Goal: Task Accomplishment & Management: Use online tool/utility

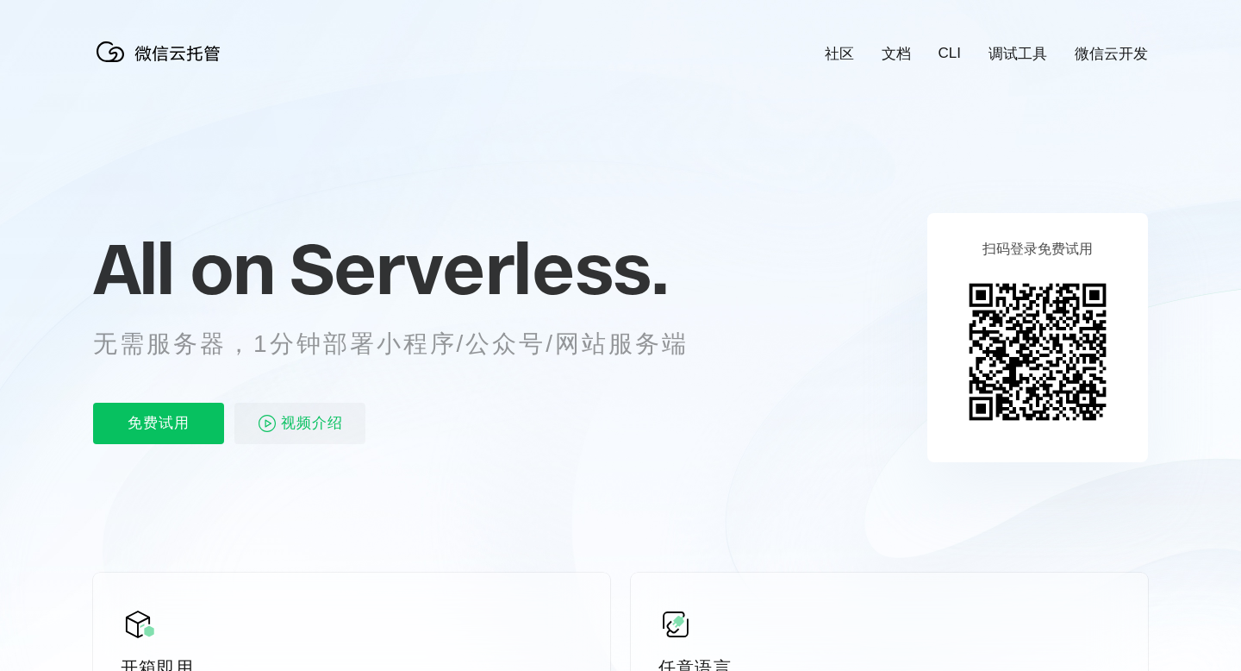
click at [167, 419] on p "免费试用" at bounding box center [158, 422] width 131 height 41
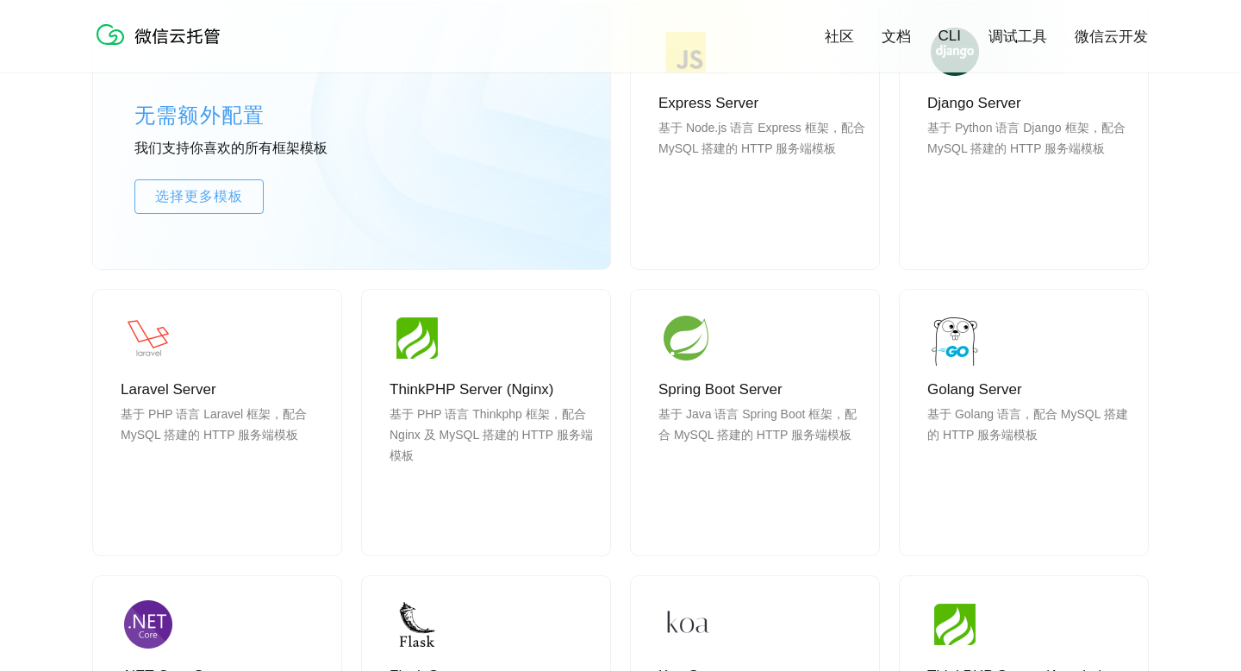
scroll to position [1533, 0]
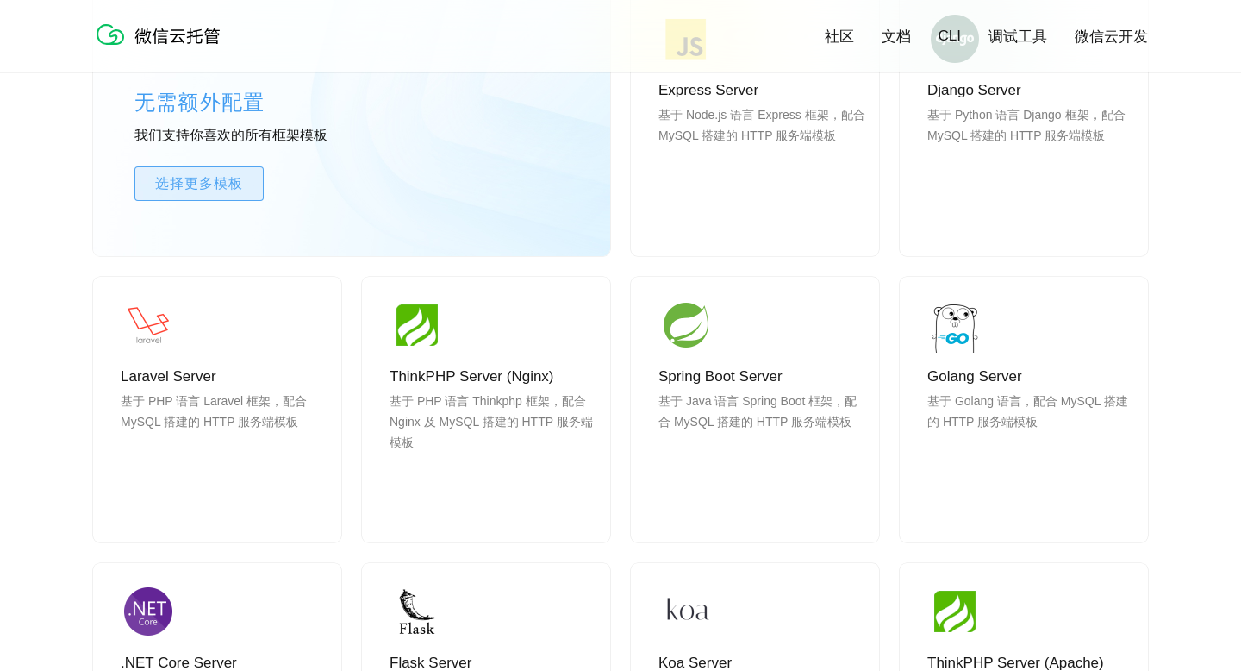
click at [246, 185] on span "选择更多模板" at bounding box center [199, 183] width 128 height 21
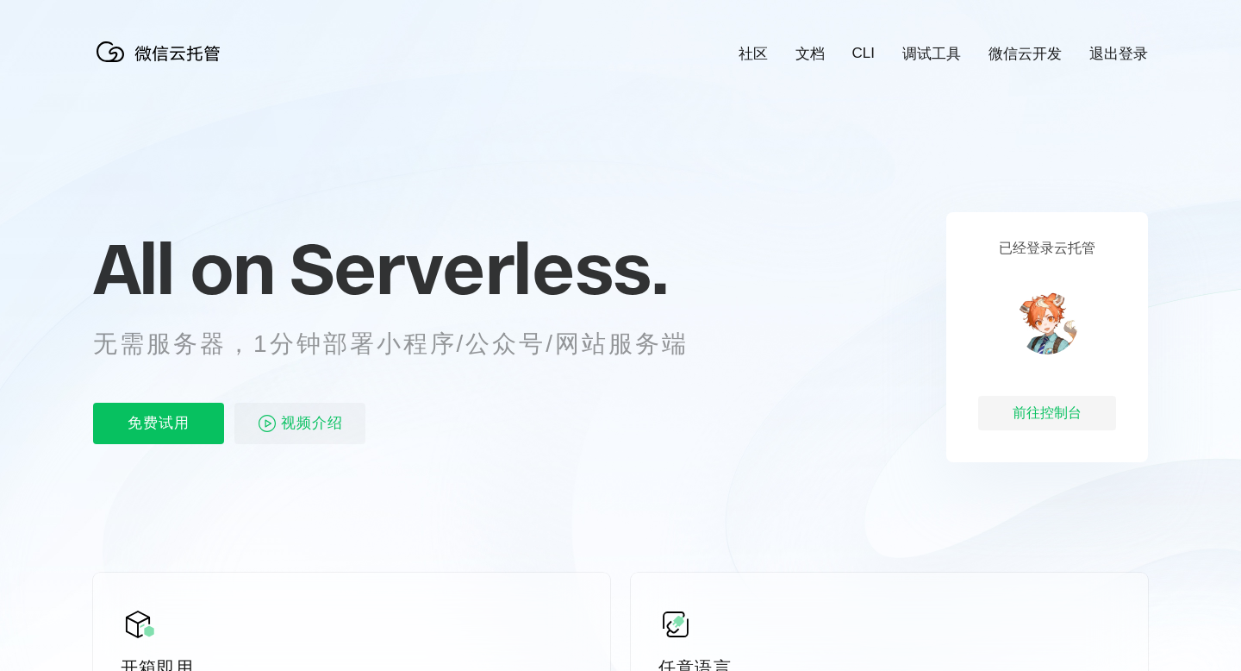
scroll to position [0, 3065]
click at [807, 53] on link "文档" at bounding box center [810, 54] width 29 height 20
click at [1024, 410] on div "前往控制台" at bounding box center [1047, 413] width 138 height 34
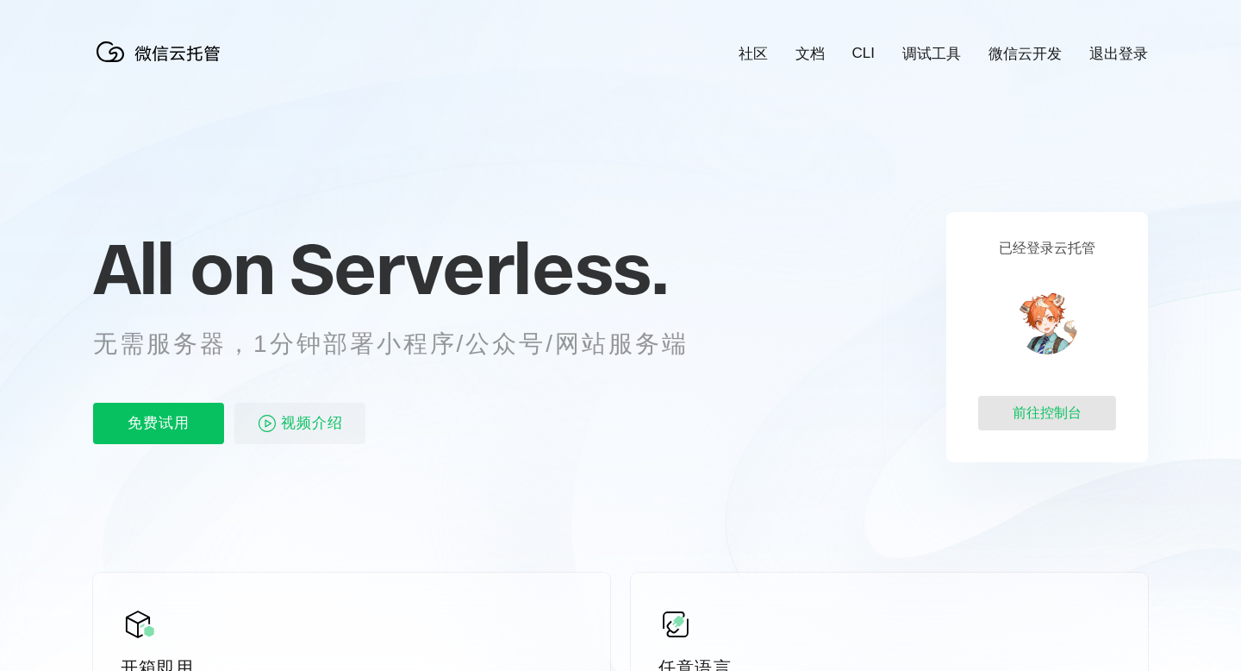
click at [987, 419] on div "前往控制台" at bounding box center [1047, 413] width 138 height 34
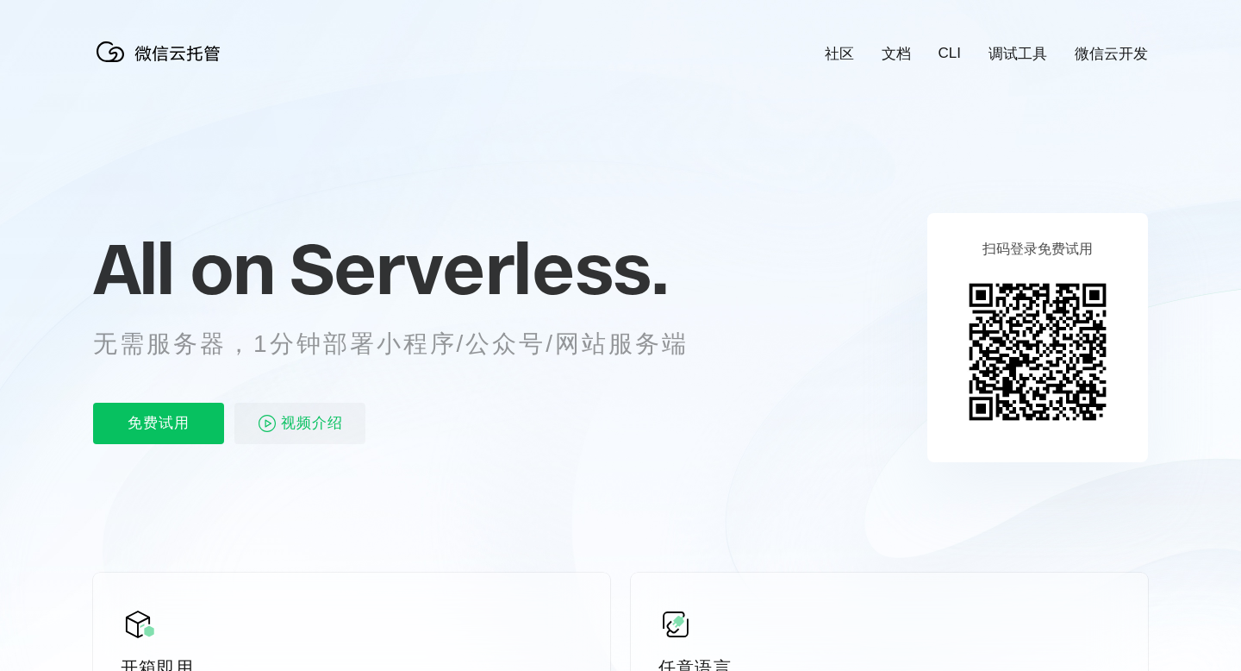
scroll to position [0, 3065]
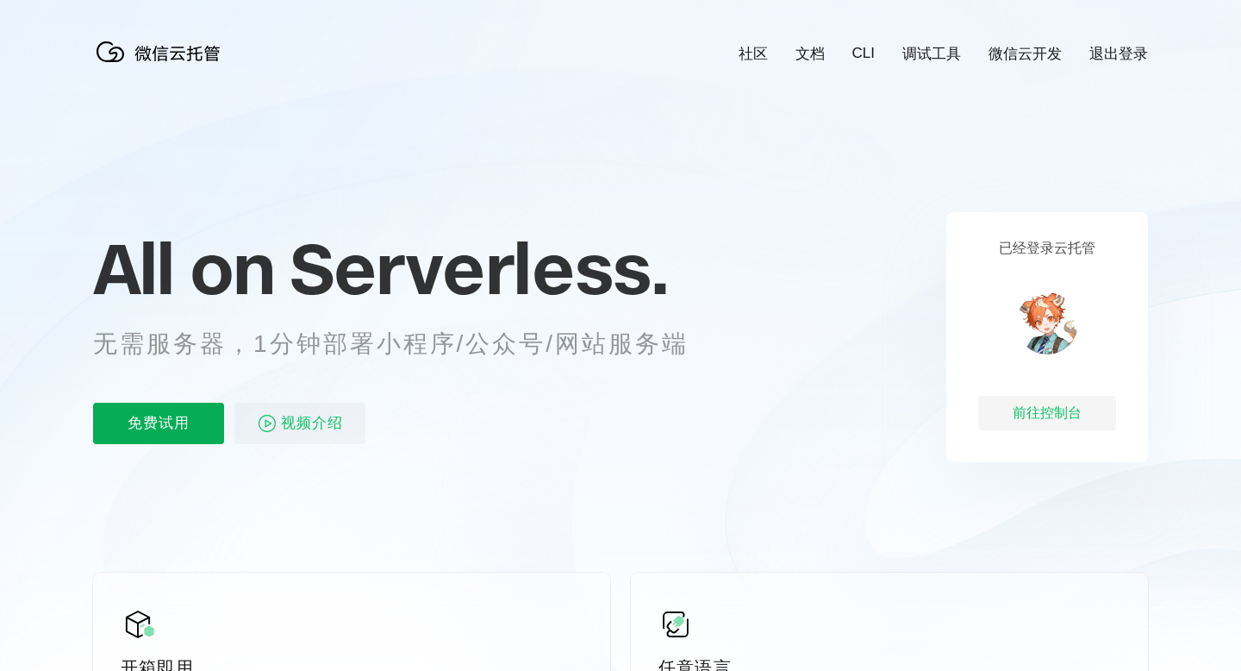
click at [148, 428] on p "免费试用" at bounding box center [158, 422] width 131 height 41
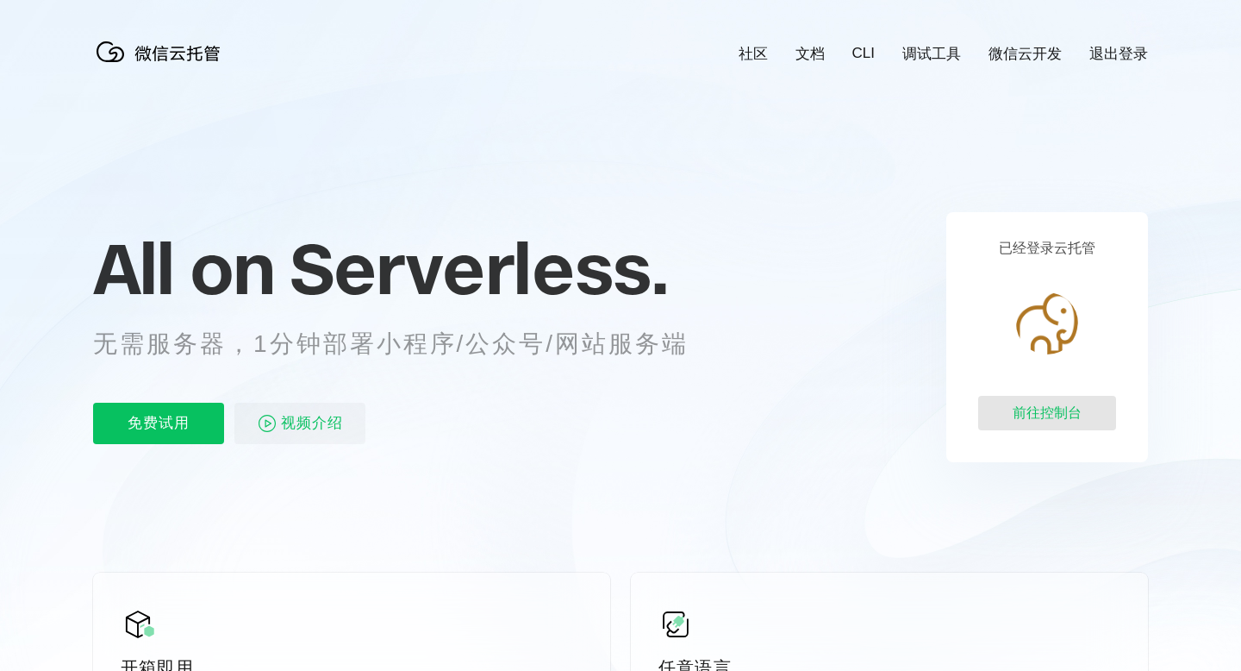
click at [1026, 421] on div "前往控制台" at bounding box center [1047, 413] width 138 height 34
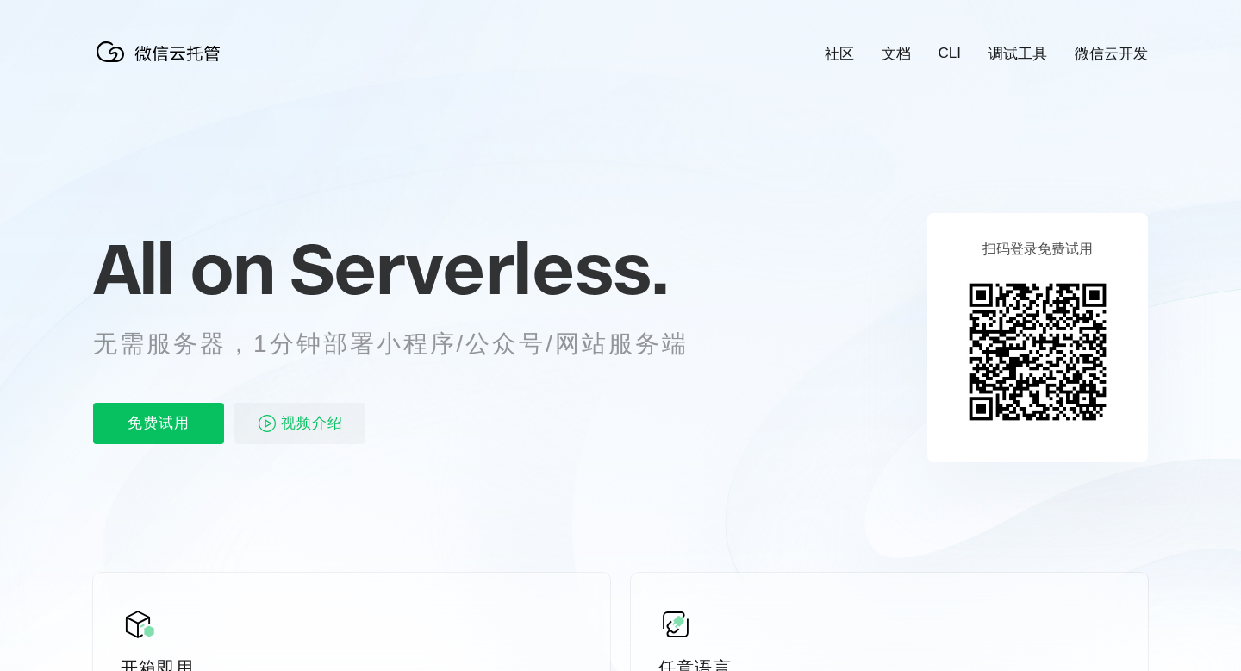
scroll to position [0, 3065]
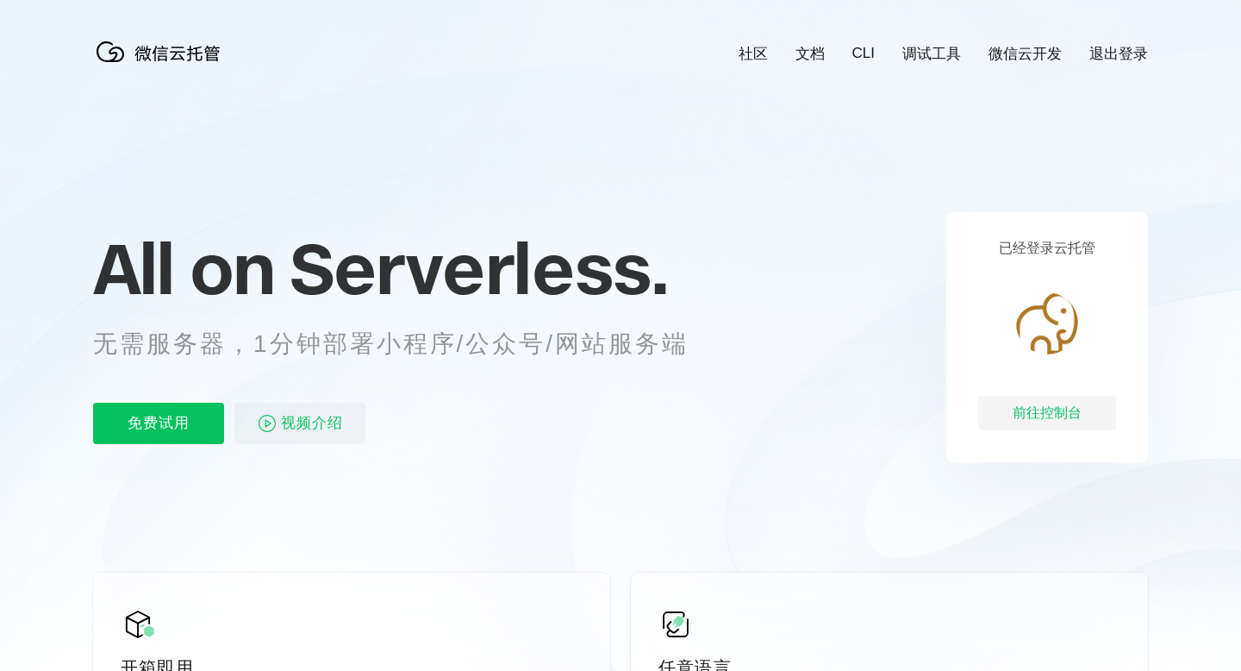
scroll to position [0, 3065]
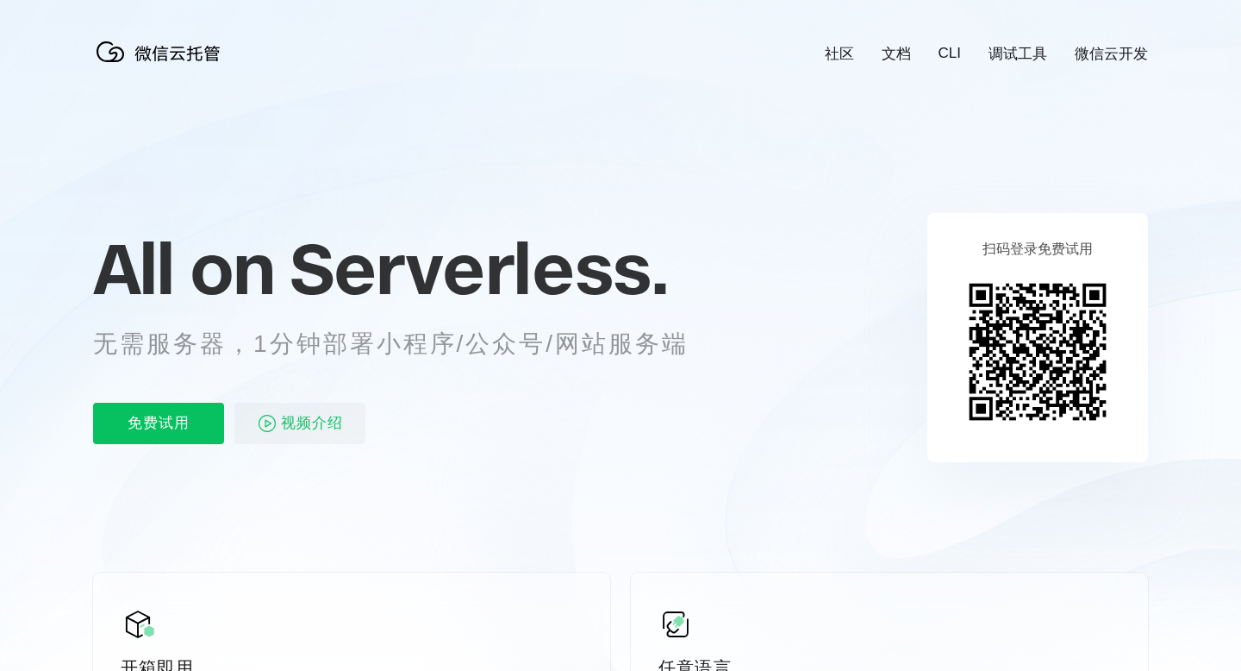
scroll to position [0, 3065]
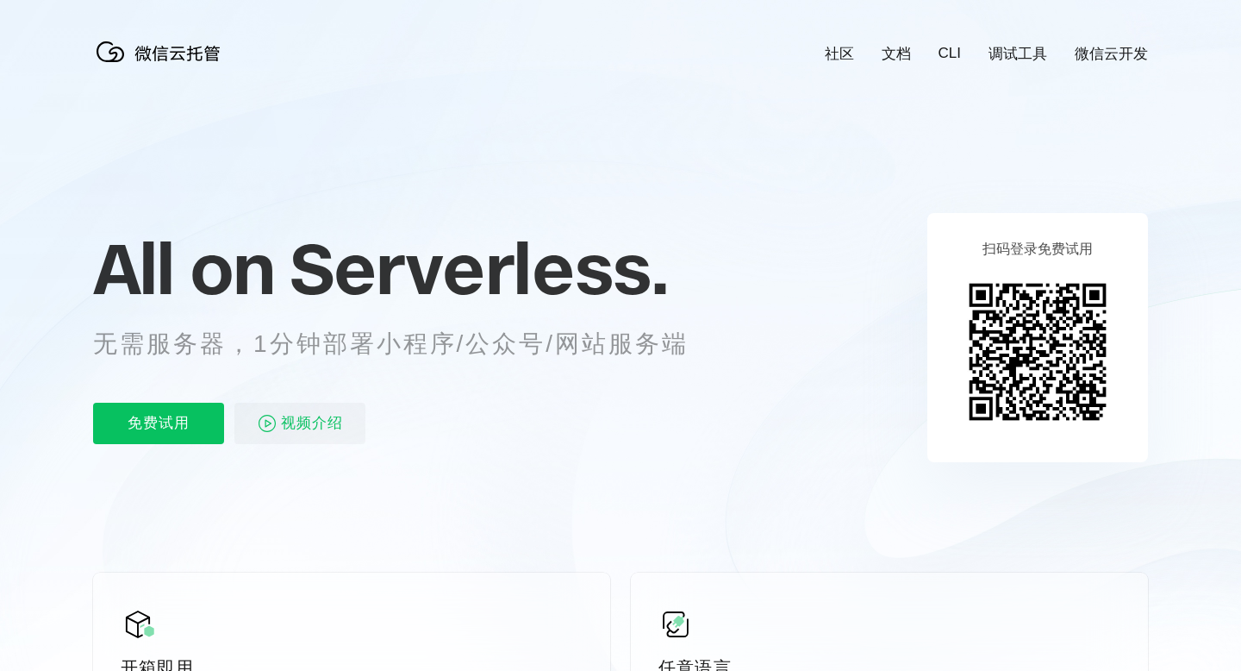
scroll to position [0, 3065]
